Goal: Task Accomplishment & Management: Use online tool/utility

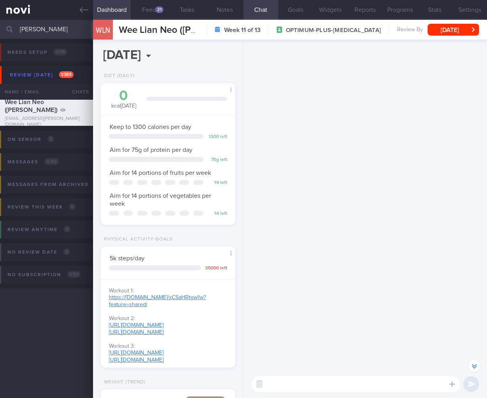
select select "9"
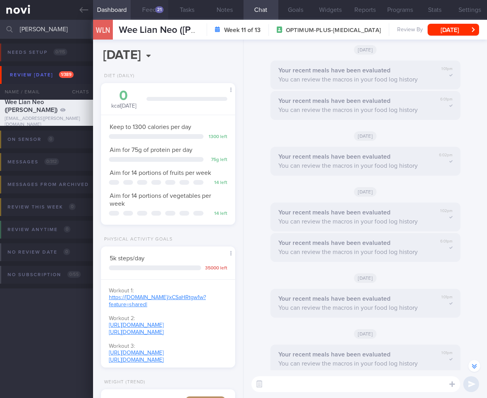
click at [148, 9] on button "Feed 21" at bounding box center [150, 10] width 38 height 20
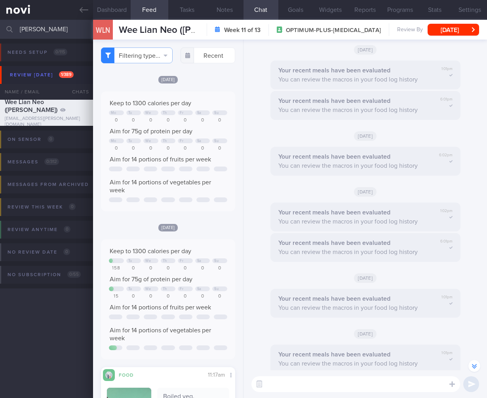
scroll to position [179, 0]
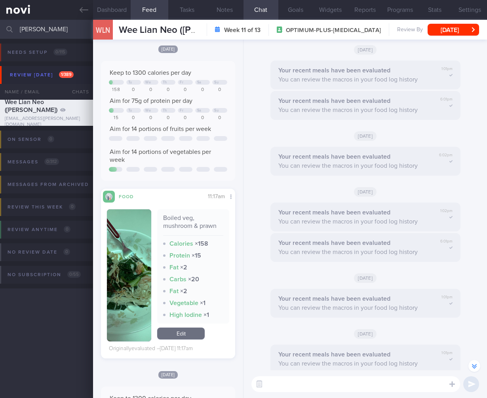
click at [133, 277] on button "button" at bounding box center [129, 275] width 44 height 132
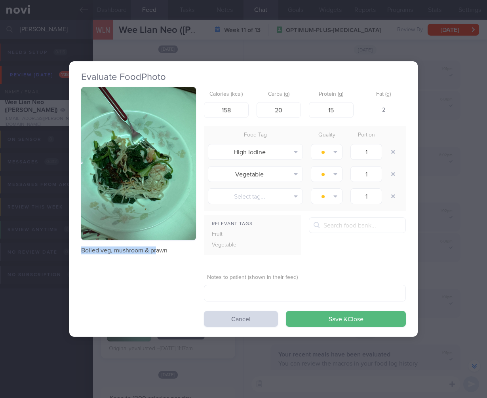
drag, startPoint x: 79, startPoint y: 248, endPoint x: 217, endPoint y: 208, distance: 143.0
click at [158, 247] on div "Evaluate Food Photo Boiled veg, mushroom & prawn Calories (kcal) 158 Carbs (g) …" at bounding box center [243, 199] width 348 height 276
drag, startPoint x: 78, startPoint y: 251, endPoint x: 176, endPoint y: 249, distance: 97.8
click at [176, 249] on div "Evaluate Food Photo Boiled veg, mushroom & prawn Calories (kcal) 158 Carbs (g) …" at bounding box center [243, 199] width 348 height 276
click at [429, 137] on div "Evaluate Food Photo Boiled veg, mushroom & prawn Calories (kcal) 158 Carbs (g) …" at bounding box center [243, 199] width 487 height 398
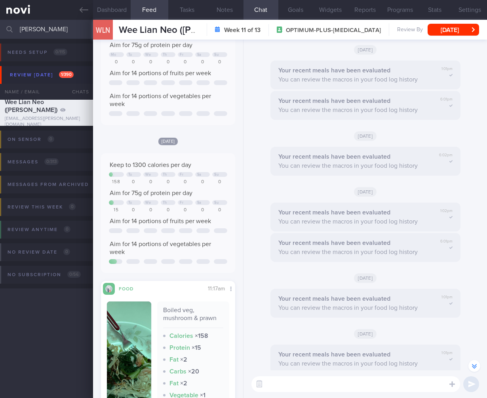
scroll to position [81, 0]
